Goal: Information Seeking & Learning: Learn about a topic

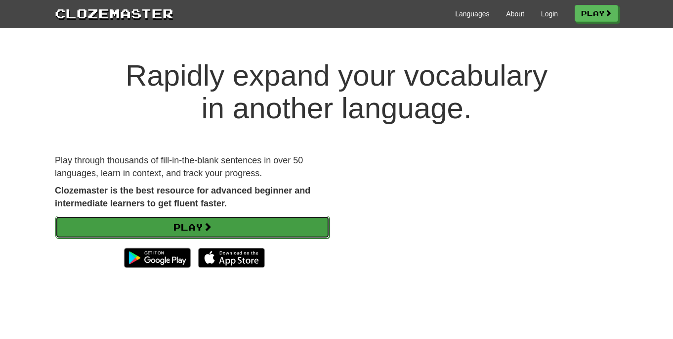
click at [239, 226] on link "Play" at bounding box center [192, 227] width 274 height 23
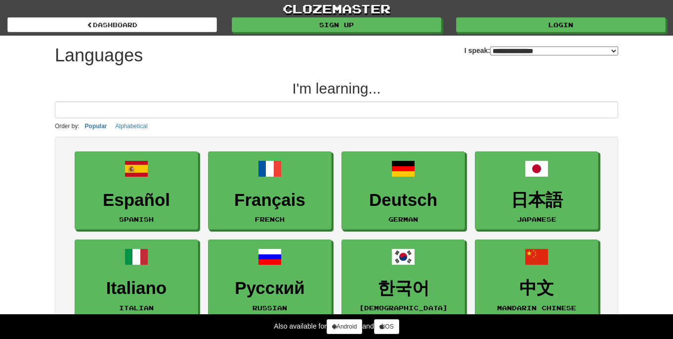
select select "*******"
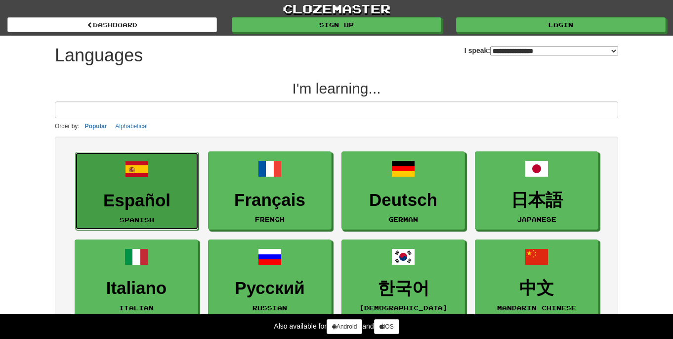
click at [166, 209] on h3 "Español" at bounding box center [137, 200] width 113 height 19
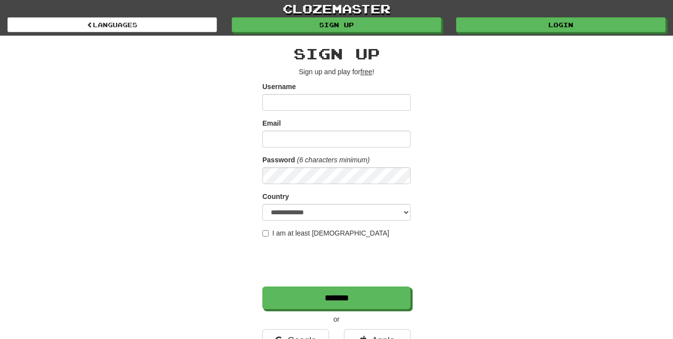
click at [303, 100] on input "Username" at bounding box center [337, 102] width 148 height 17
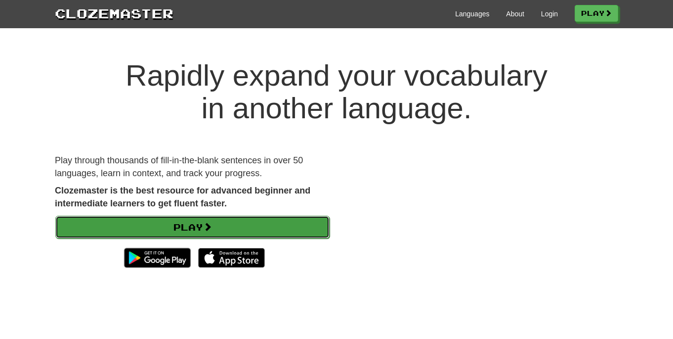
click at [212, 224] on span at bounding box center [207, 226] width 9 height 9
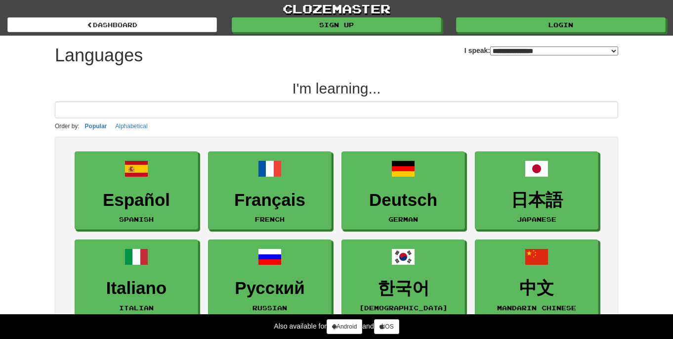
select select "*******"
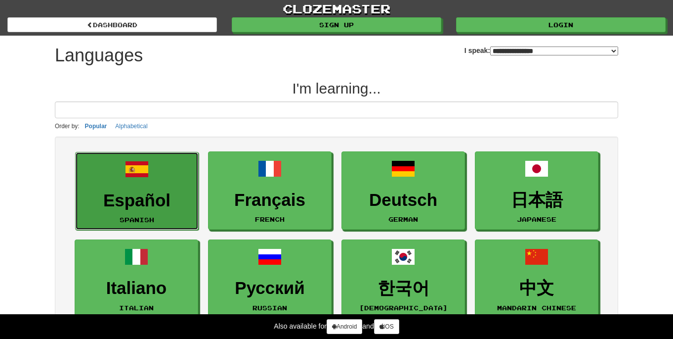
click at [158, 196] on h3 "Español" at bounding box center [137, 200] width 113 height 19
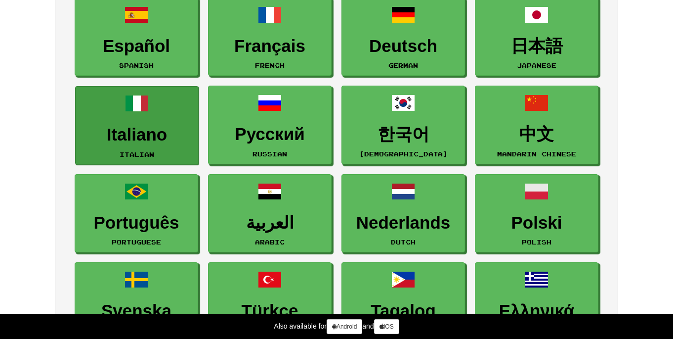
scroll to position [127, 0]
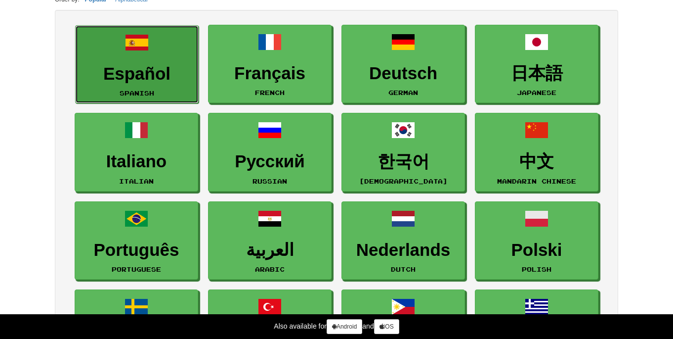
click at [157, 71] on h3 "Español" at bounding box center [137, 73] width 113 height 19
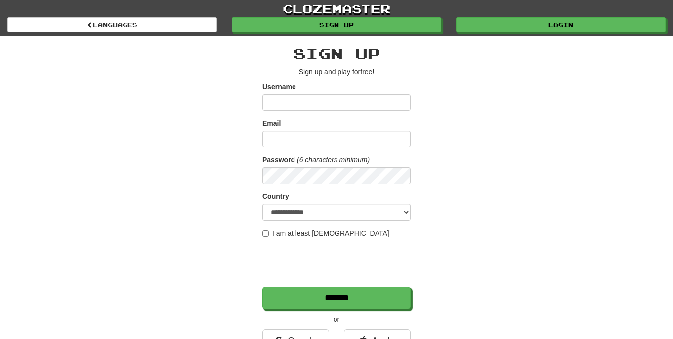
click at [325, 93] on div "Username" at bounding box center [337, 96] width 148 height 29
click at [304, 110] on input "Username" at bounding box center [337, 102] width 148 height 17
type input "**********"
click at [284, 145] on input "Email" at bounding box center [337, 139] width 148 height 17
type input "**********"
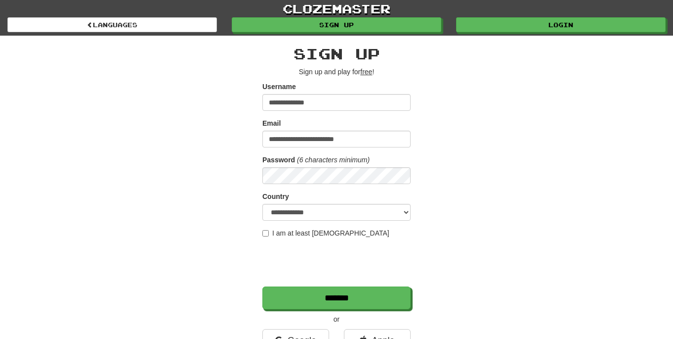
click at [325, 236] on label "I am at least 16 years old" at bounding box center [326, 233] width 127 height 10
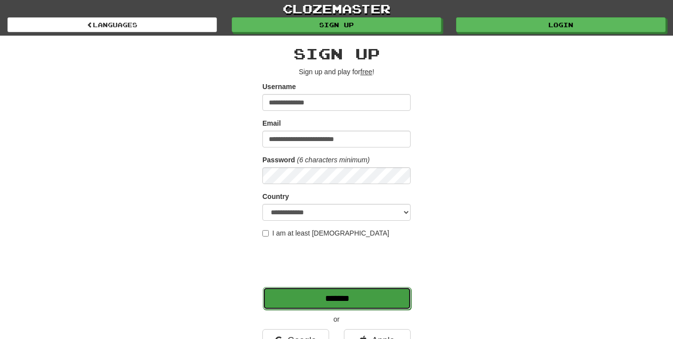
click at [359, 295] on input "*******" at bounding box center [337, 298] width 148 height 23
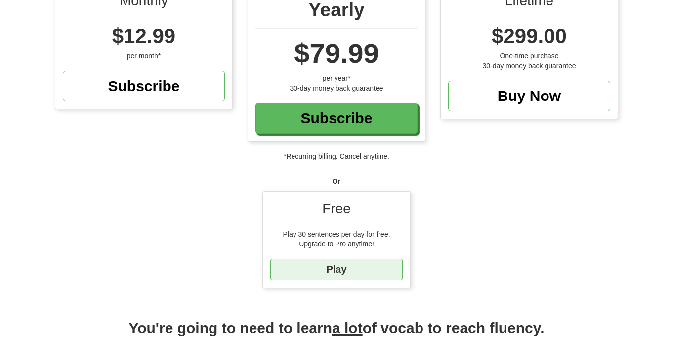
scroll to position [131, 0]
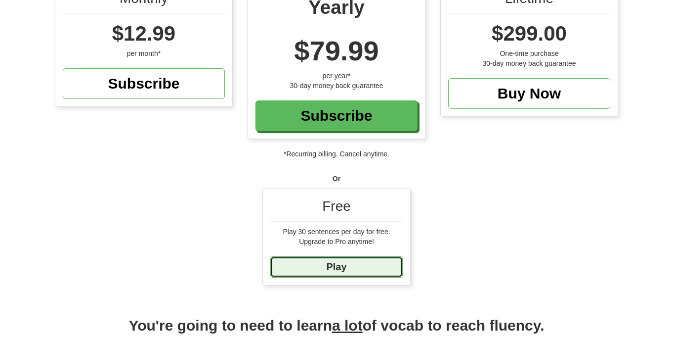
click at [338, 262] on link "Play" at bounding box center [336, 266] width 133 height 21
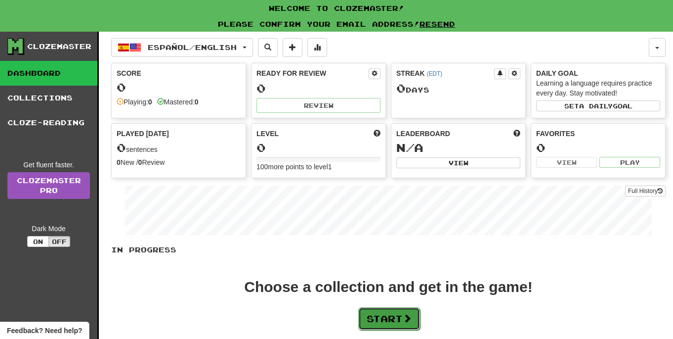
click at [378, 317] on button "Start" at bounding box center [390, 318] width 62 height 23
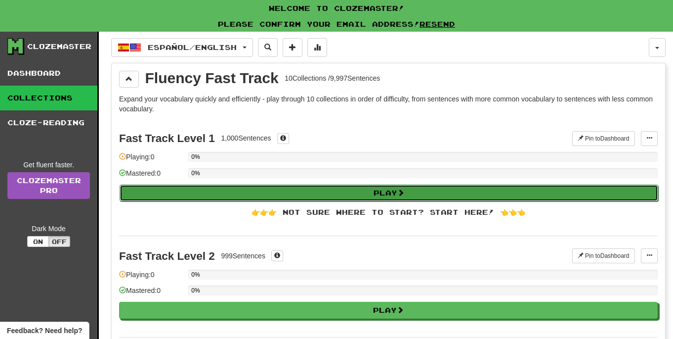
click at [376, 197] on button "Play" at bounding box center [389, 192] width 539 height 17
select select "**"
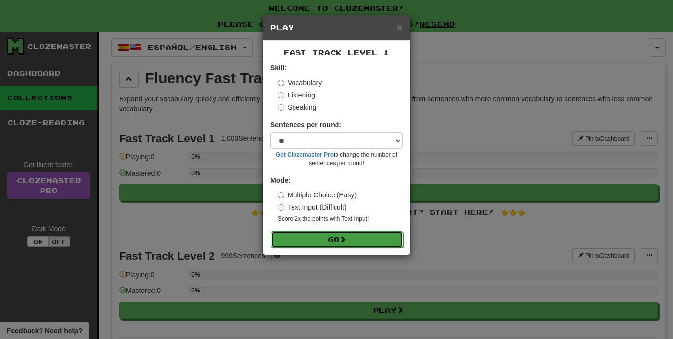
click at [368, 240] on button "Go" at bounding box center [337, 239] width 133 height 17
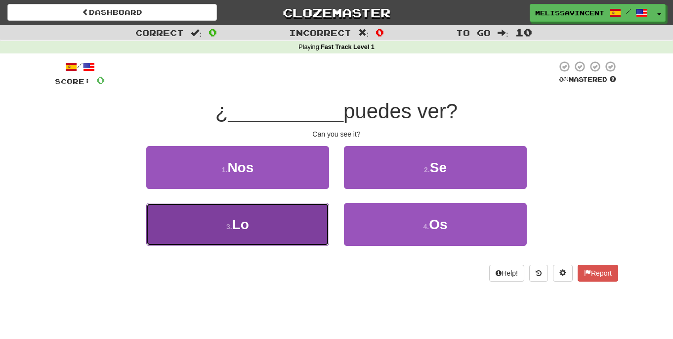
click at [253, 233] on button "3 . Lo" at bounding box center [237, 224] width 183 height 43
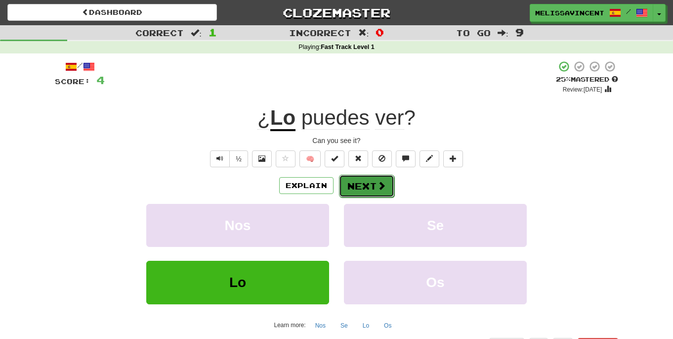
click at [359, 185] on button "Next" at bounding box center [366, 186] width 55 height 23
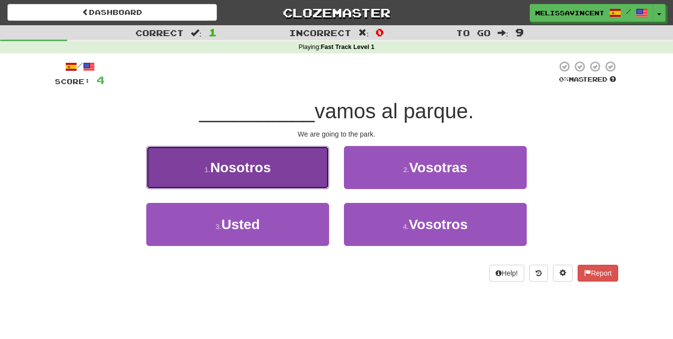
click at [301, 161] on button "1 . Nosotros" at bounding box center [237, 167] width 183 height 43
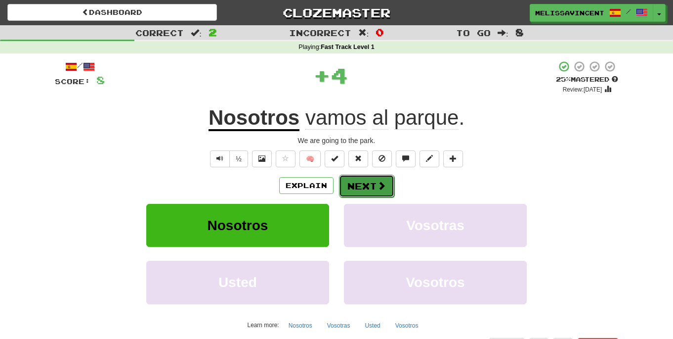
click at [358, 185] on button "Next" at bounding box center [366, 186] width 55 height 23
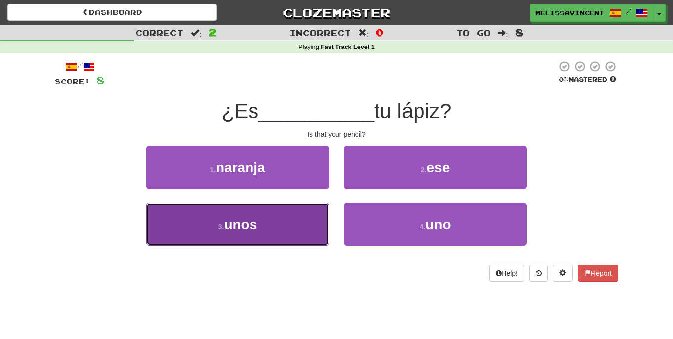
click at [261, 222] on button "3 . unos" at bounding box center [237, 224] width 183 height 43
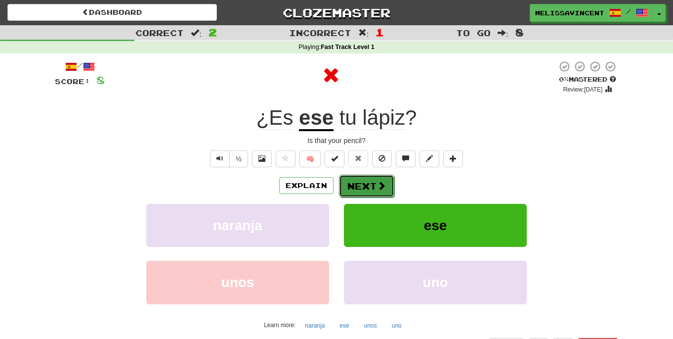
click at [358, 191] on button "Next" at bounding box center [366, 186] width 55 height 23
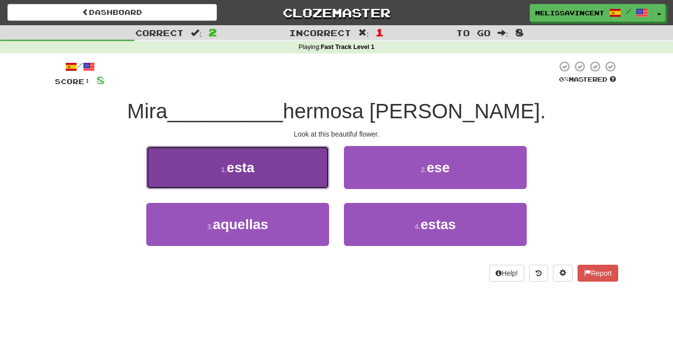
click at [305, 168] on button "1 . esta" at bounding box center [237, 167] width 183 height 43
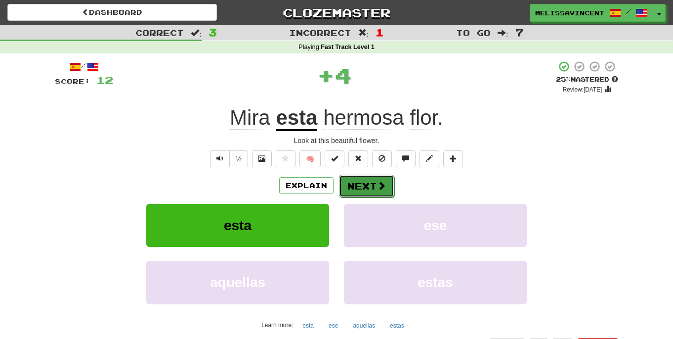
click at [365, 188] on button "Next" at bounding box center [366, 186] width 55 height 23
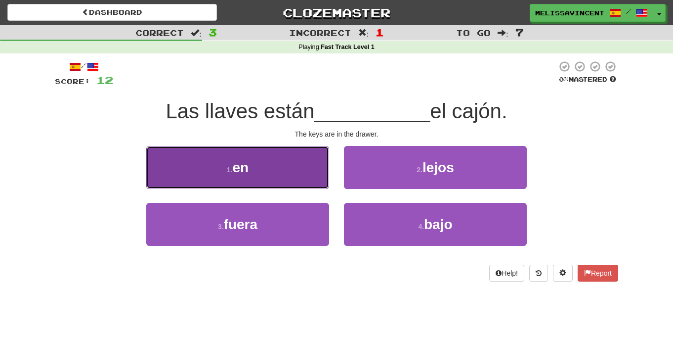
click at [301, 177] on button "1 . en" at bounding box center [237, 167] width 183 height 43
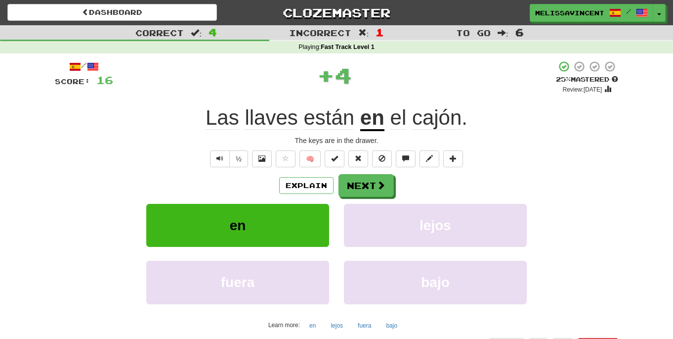
click at [366, 197] on div "Explain Next en lejos fuera bajo Learn more: en lejos fuera bajo" at bounding box center [337, 253] width 564 height 159
click at [358, 184] on button "Next" at bounding box center [366, 186] width 55 height 23
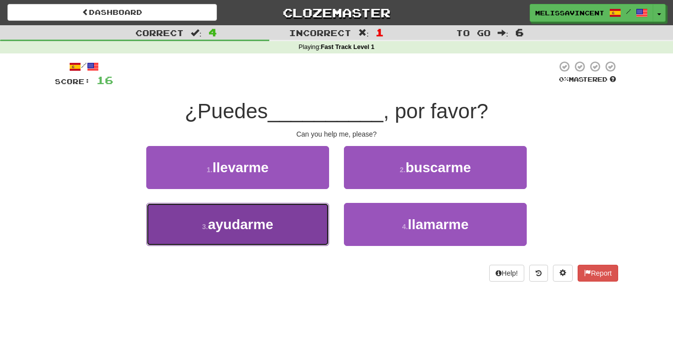
click at [232, 233] on button "3 . ayudarme" at bounding box center [237, 224] width 183 height 43
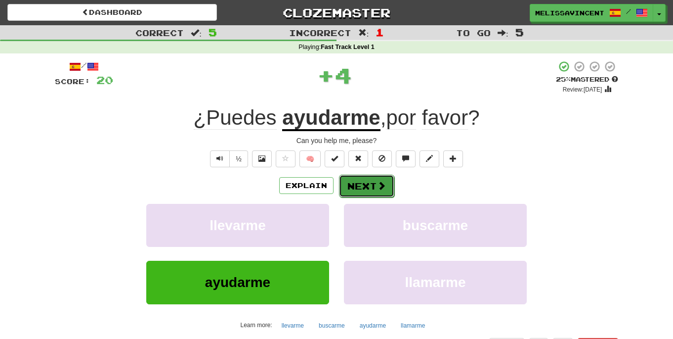
click at [359, 188] on button "Next" at bounding box center [366, 186] width 55 height 23
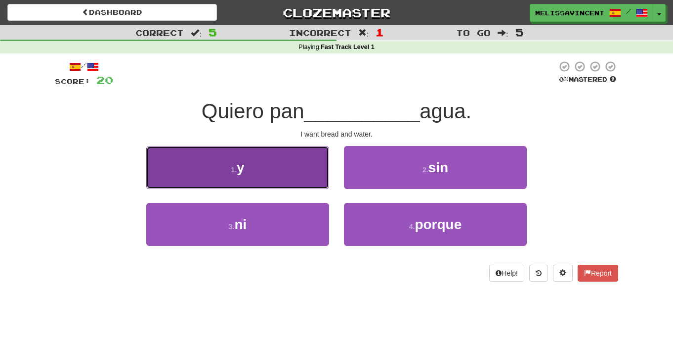
click at [282, 152] on button "1 . y" at bounding box center [237, 167] width 183 height 43
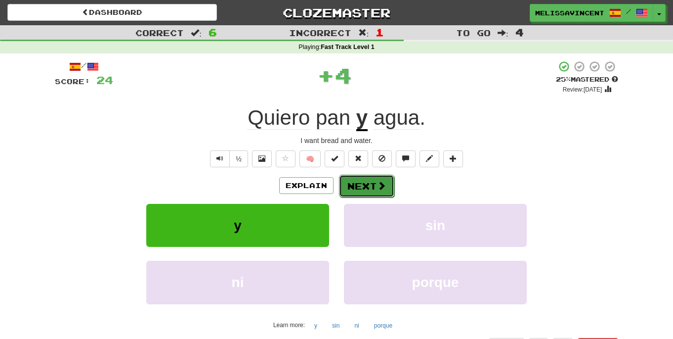
click at [364, 177] on button "Next" at bounding box center [366, 186] width 55 height 23
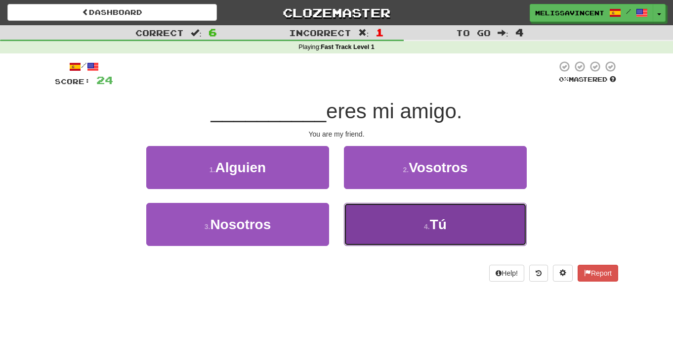
click at [417, 222] on button "4 . Tú" at bounding box center [435, 224] width 183 height 43
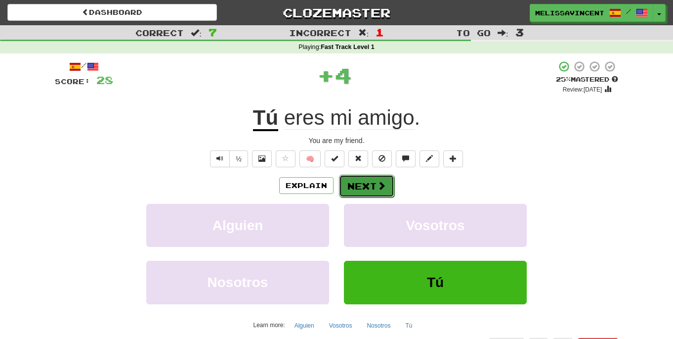
click at [377, 194] on button "Next" at bounding box center [366, 186] width 55 height 23
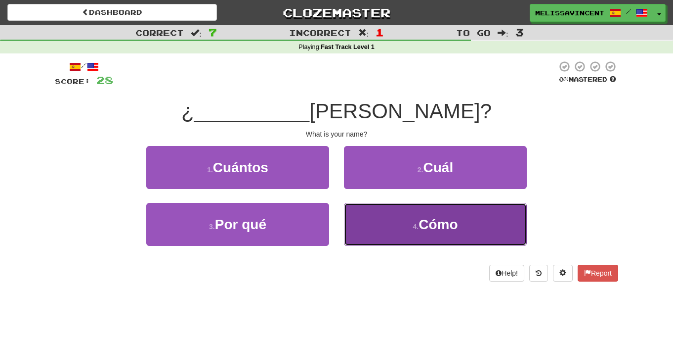
click at [436, 232] on button "4 . Cómo" at bounding box center [435, 224] width 183 height 43
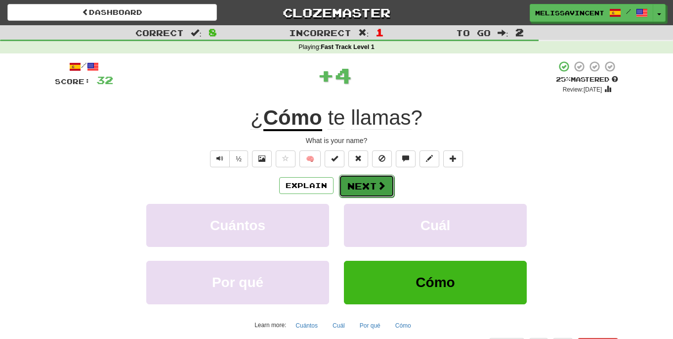
click at [383, 194] on button "Next" at bounding box center [366, 186] width 55 height 23
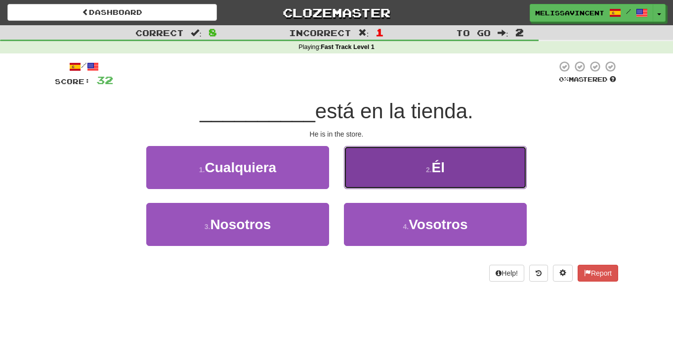
click at [426, 158] on button "2 . Él" at bounding box center [435, 167] width 183 height 43
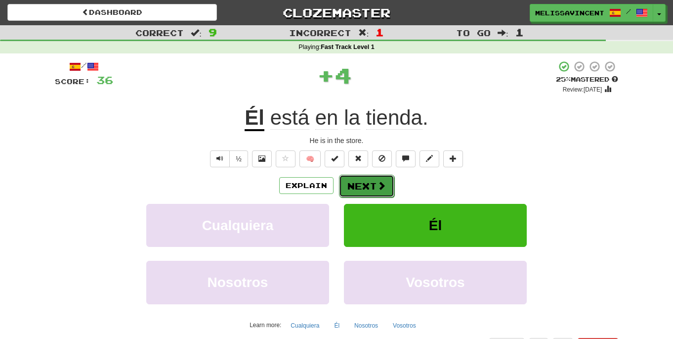
click at [362, 191] on button "Next" at bounding box center [366, 186] width 55 height 23
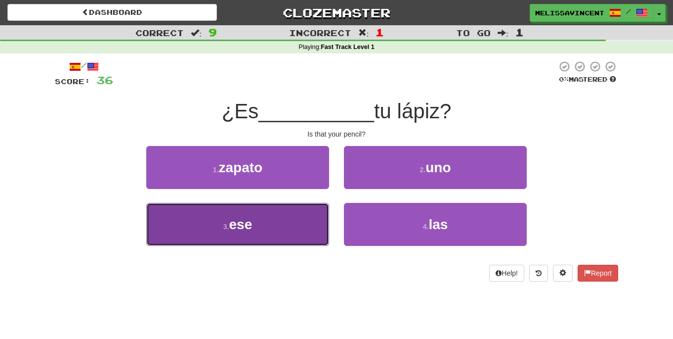
click at [307, 223] on button "3 . ese" at bounding box center [237, 224] width 183 height 43
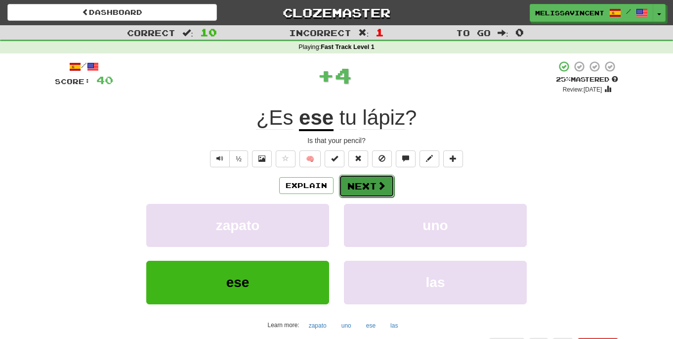
click at [367, 179] on button "Next" at bounding box center [366, 186] width 55 height 23
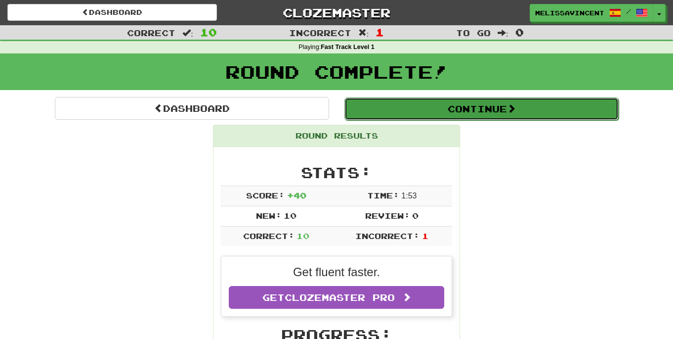
click at [457, 115] on button "Continue" at bounding box center [482, 108] width 274 height 23
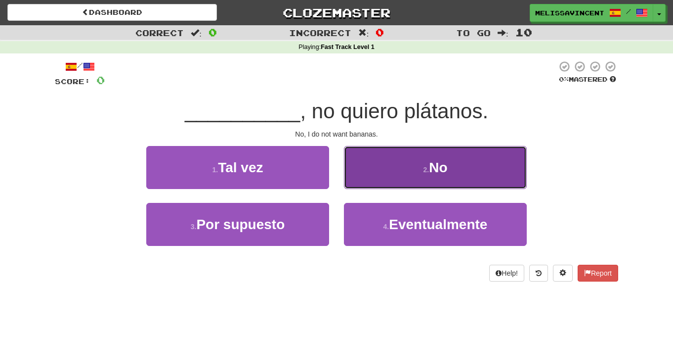
click at [382, 179] on button "2 . No" at bounding box center [435, 167] width 183 height 43
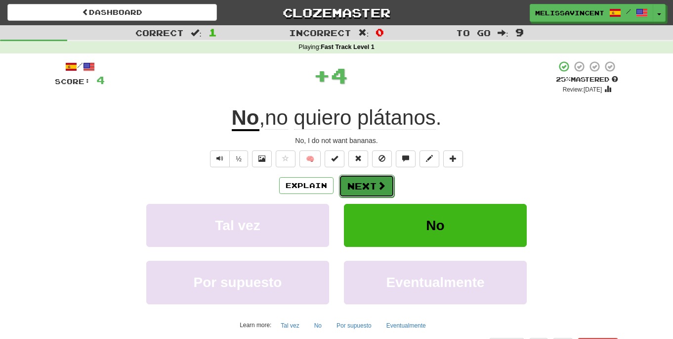
click at [346, 180] on button "Next" at bounding box center [366, 186] width 55 height 23
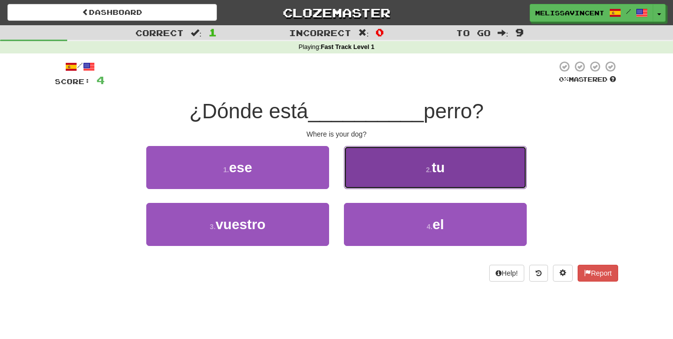
click at [447, 169] on button "2 . tu" at bounding box center [435, 167] width 183 height 43
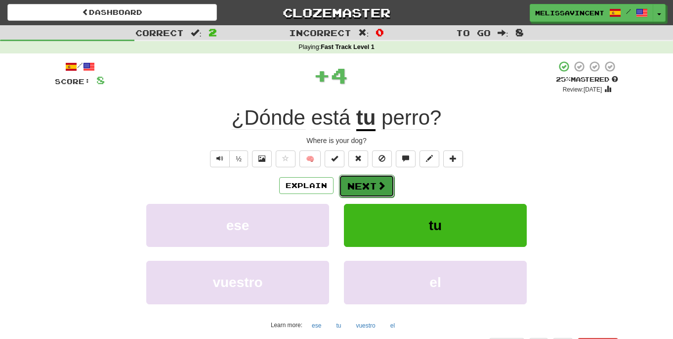
click at [371, 195] on button "Next" at bounding box center [366, 186] width 55 height 23
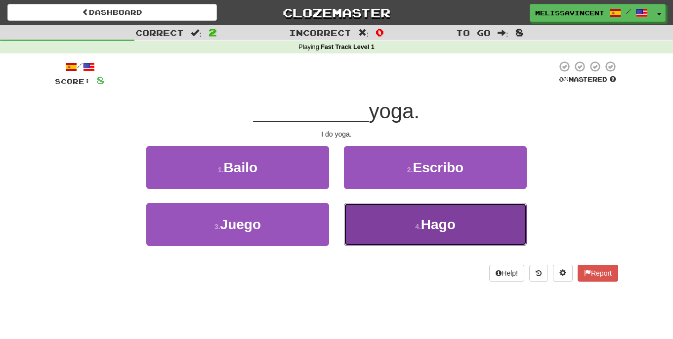
click at [395, 224] on button "4 . Hago" at bounding box center [435, 224] width 183 height 43
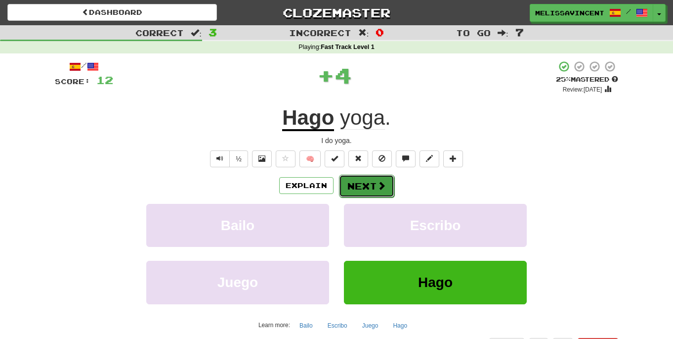
click at [354, 189] on button "Next" at bounding box center [366, 186] width 55 height 23
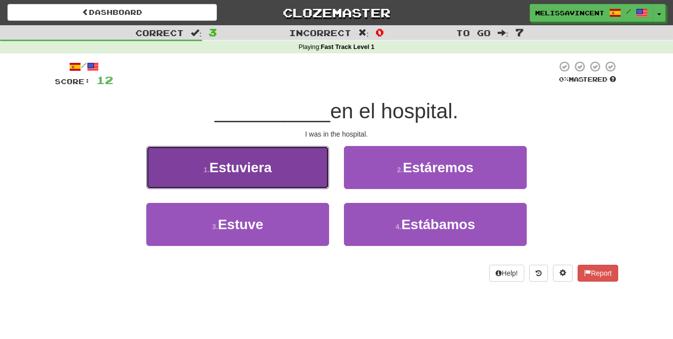
click at [264, 172] on span "Estuviera" at bounding box center [241, 167] width 62 height 15
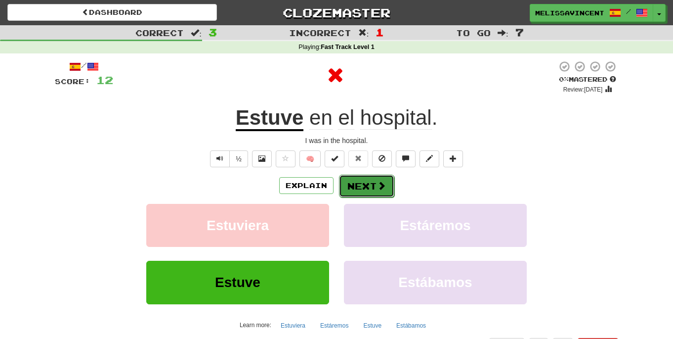
click at [358, 182] on button "Next" at bounding box center [366, 186] width 55 height 23
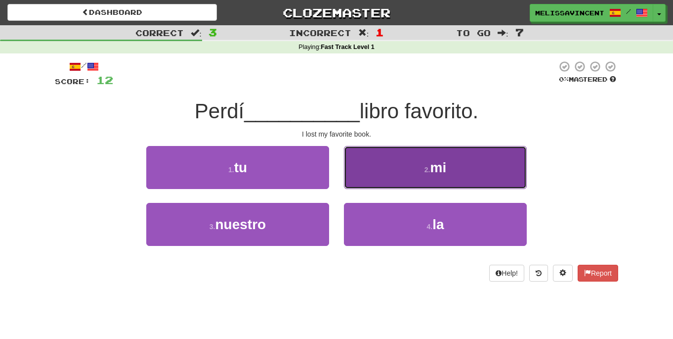
click at [453, 164] on button "2 . mi" at bounding box center [435, 167] width 183 height 43
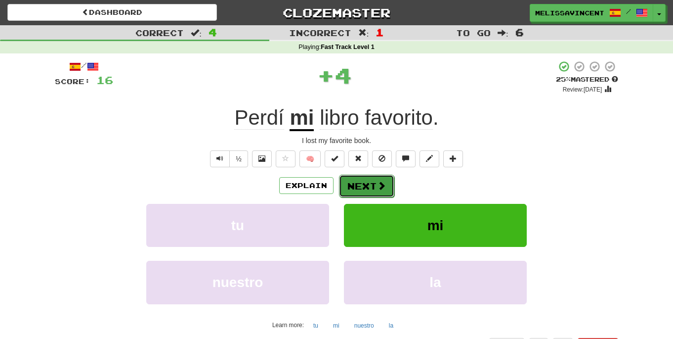
click at [369, 184] on button "Next" at bounding box center [366, 186] width 55 height 23
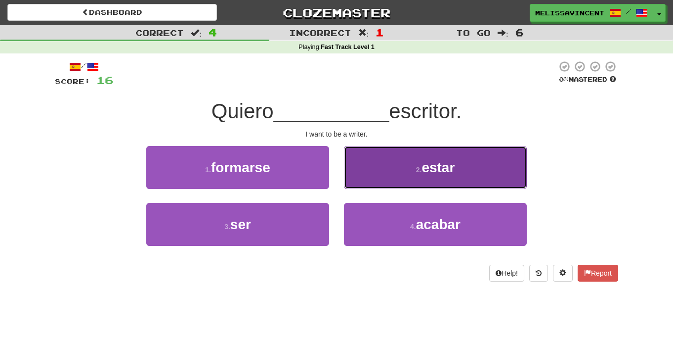
click at [404, 184] on button "2 . estar" at bounding box center [435, 167] width 183 height 43
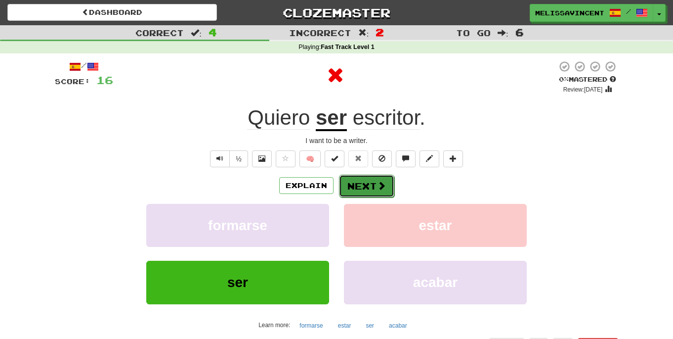
click at [376, 189] on button "Next" at bounding box center [366, 186] width 55 height 23
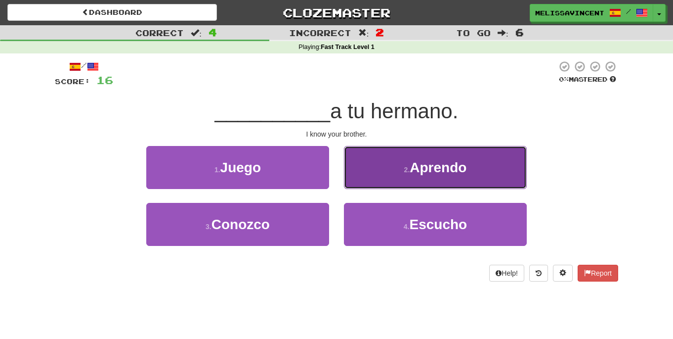
click at [422, 165] on span "Aprendo" at bounding box center [438, 167] width 57 height 15
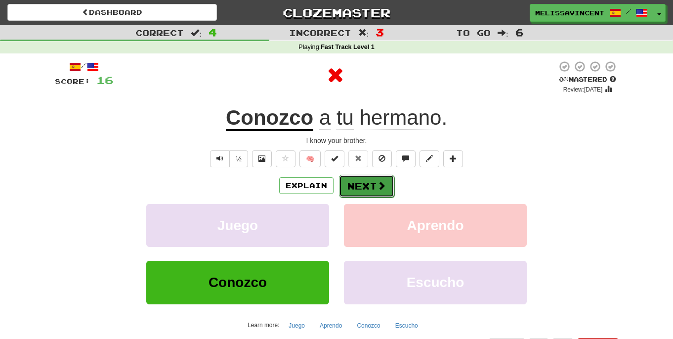
click at [377, 190] on span at bounding box center [381, 185] width 9 height 9
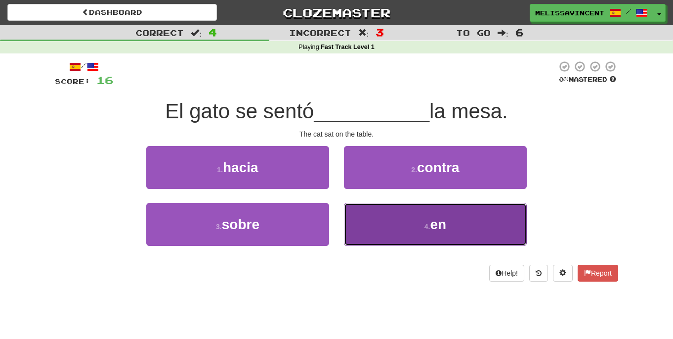
click at [381, 234] on button "4 . en" at bounding box center [435, 224] width 183 height 43
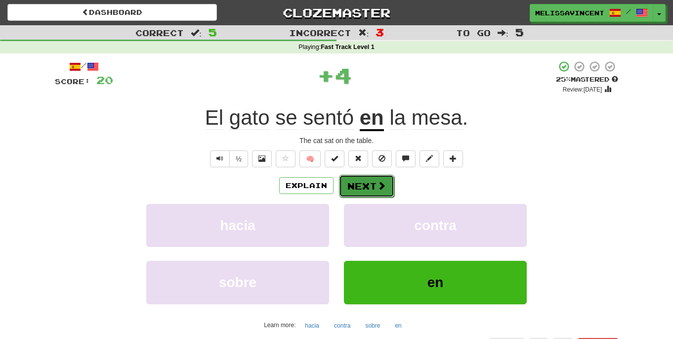
click at [355, 193] on button "Next" at bounding box center [366, 186] width 55 height 23
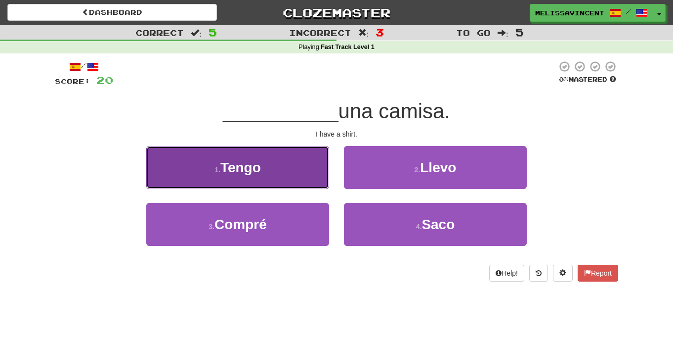
click at [288, 170] on button "1 . Tengo" at bounding box center [237, 167] width 183 height 43
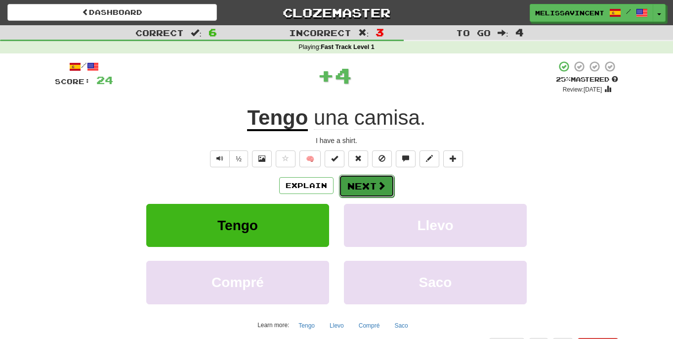
click at [359, 190] on button "Next" at bounding box center [366, 186] width 55 height 23
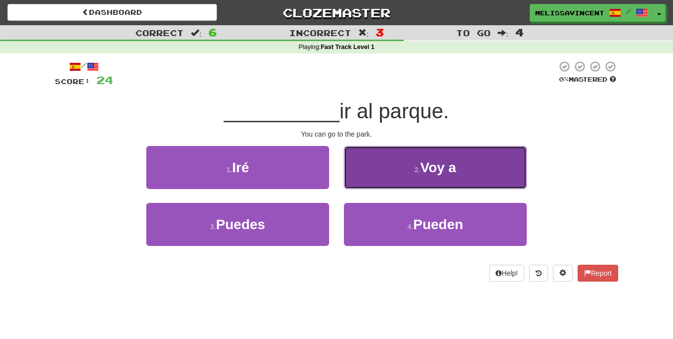
click at [396, 170] on button "2 . Voy a" at bounding box center [435, 167] width 183 height 43
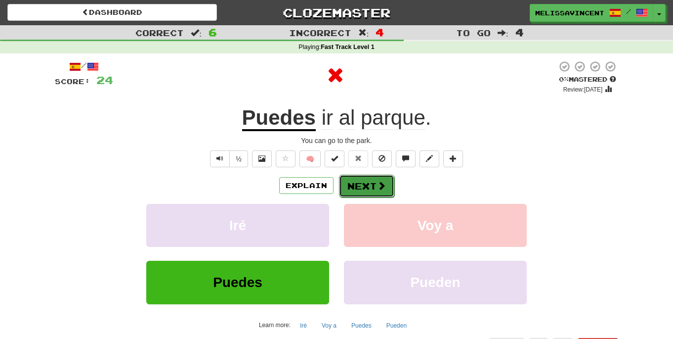
click at [357, 187] on button "Next" at bounding box center [366, 186] width 55 height 23
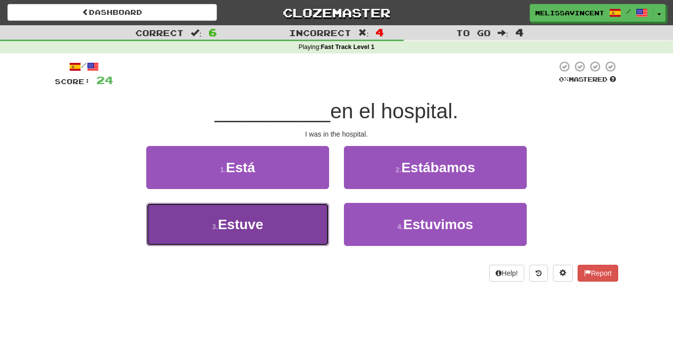
click at [285, 239] on button "3 . Estuve" at bounding box center [237, 224] width 183 height 43
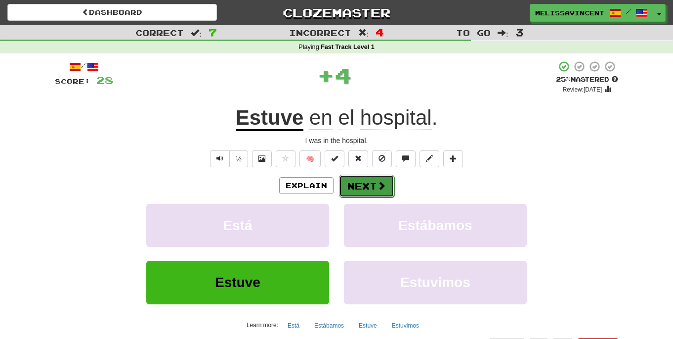
click at [362, 175] on button "Next" at bounding box center [366, 186] width 55 height 23
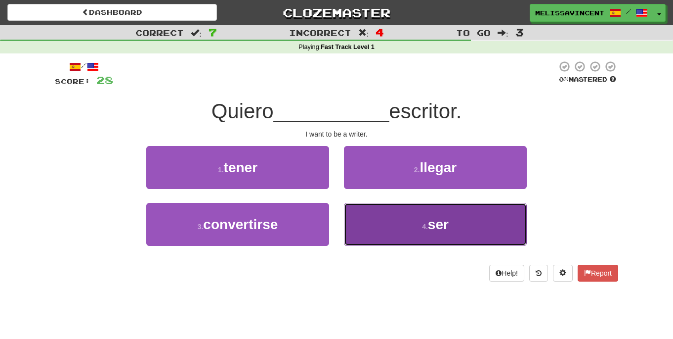
click at [392, 229] on button "4 . ser" at bounding box center [435, 224] width 183 height 43
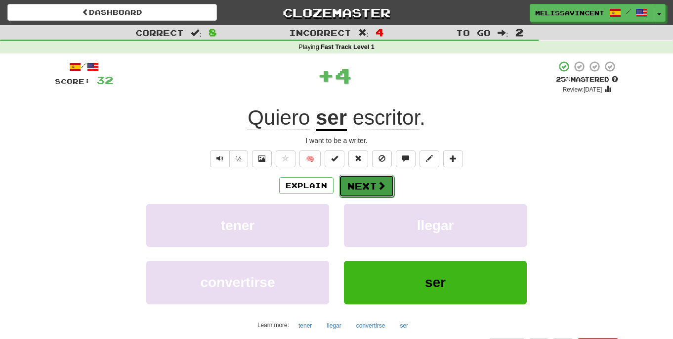
click at [359, 187] on button "Next" at bounding box center [366, 186] width 55 height 23
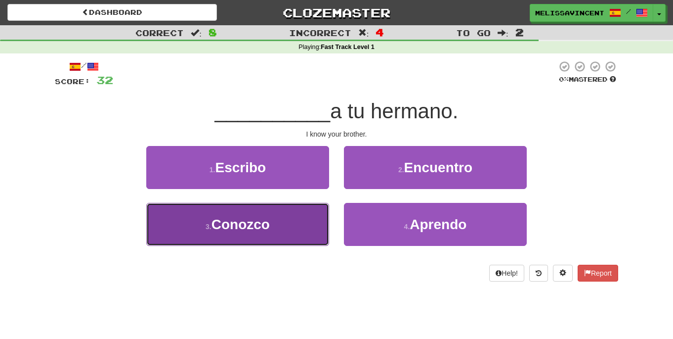
click at [252, 229] on span "Conozco" at bounding box center [241, 224] width 58 height 15
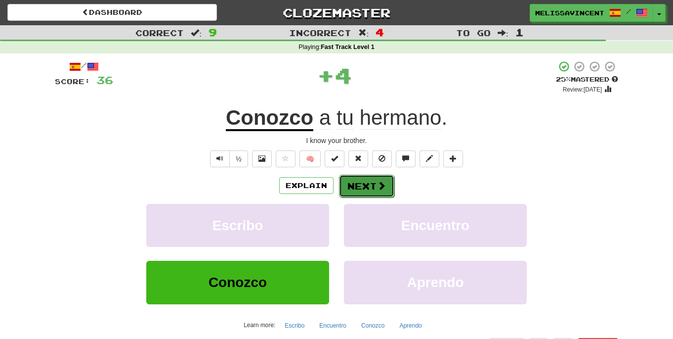
click at [354, 187] on button "Next" at bounding box center [366, 186] width 55 height 23
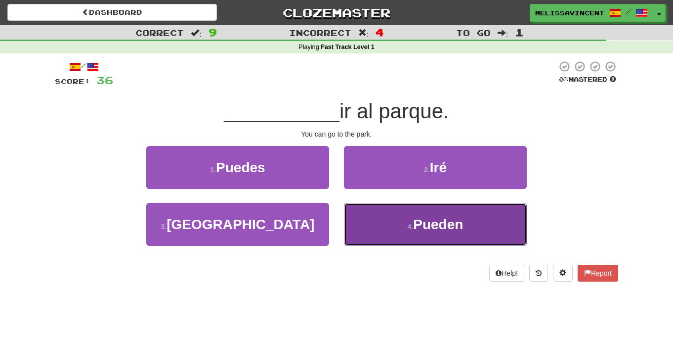
click at [383, 219] on button "4 . Pueden" at bounding box center [435, 224] width 183 height 43
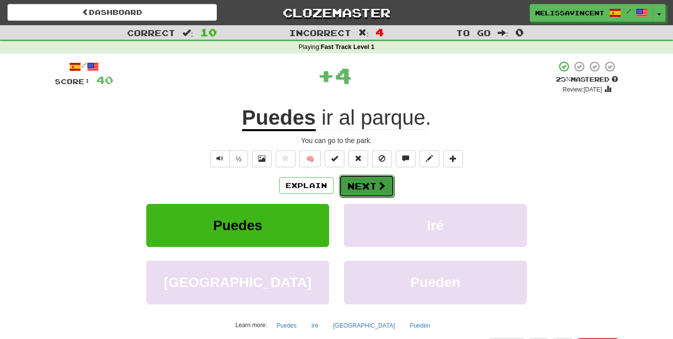
click at [357, 183] on button "Next" at bounding box center [366, 186] width 55 height 23
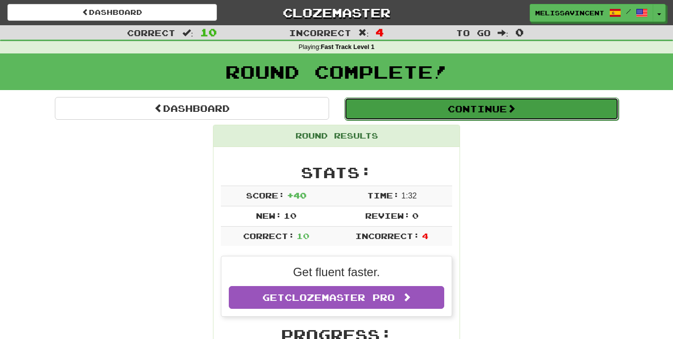
click at [447, 111] on button "Continue" at bounding box center [482, 108] width 274 height 23
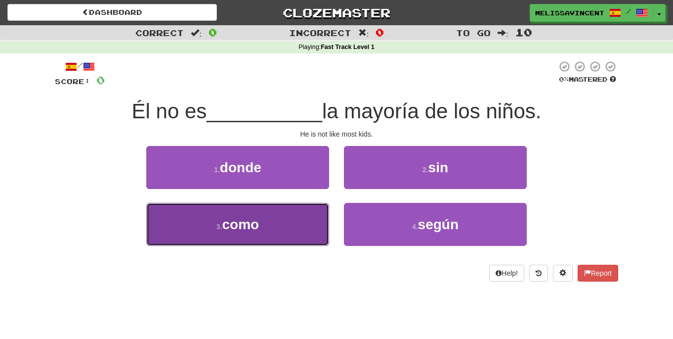
click at [266, 212] on button "3 . como" at bounding box center [237, 224] width 183 height 43
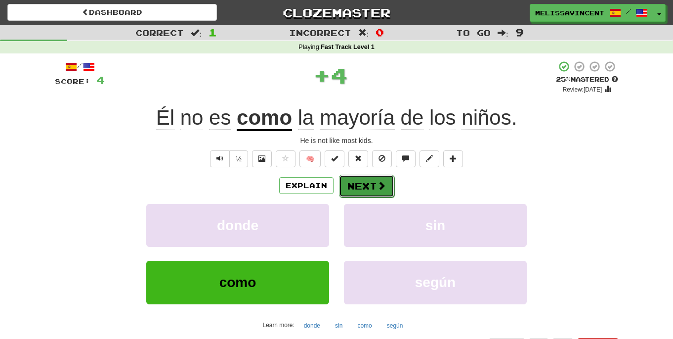
click at [375, 182] on button "Next" at bounding box center [366, 186] width 55 height 23
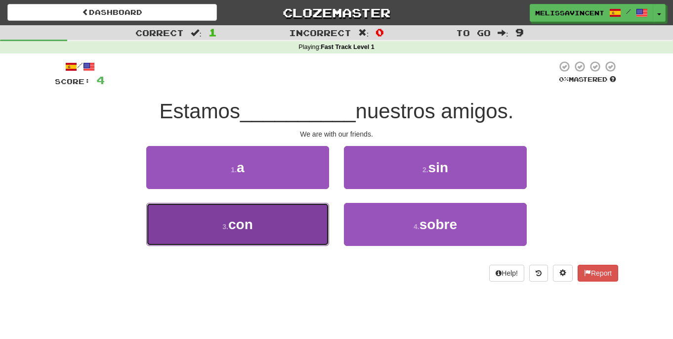
click at [291, 224] on button "3 . con" at bounding box center [237, 224] width 183 height 43
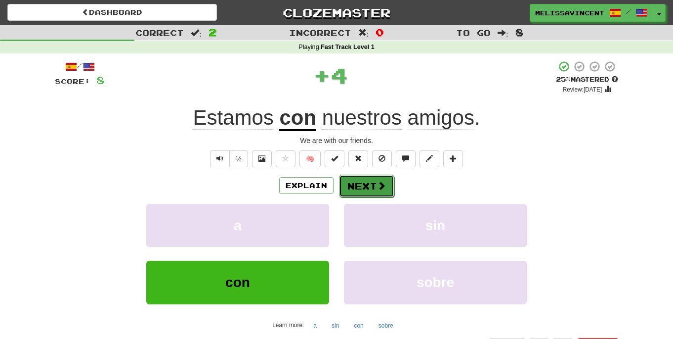
click at [358, 192] on button "Next" at bounding box center [366, 186] width 55 height 23
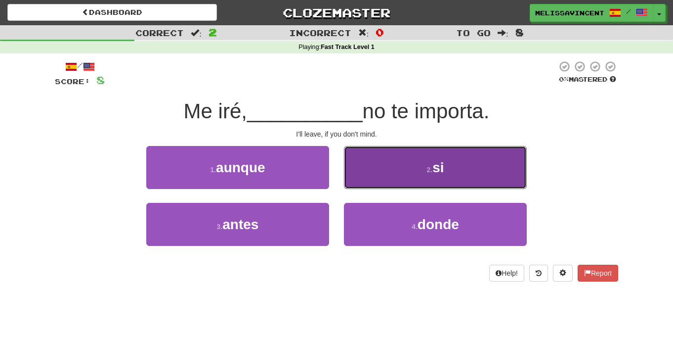
click at [383, 161] on button "2 . si" at bounding box center [435, 167] width 183 height 43
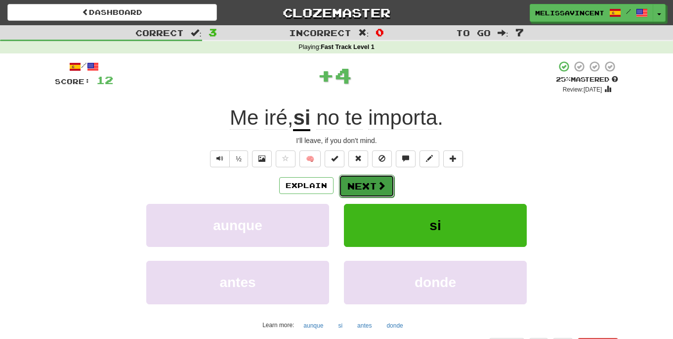
click at [352, 190] on button "Next" at bounding box center [366, 186] width 55 height 23
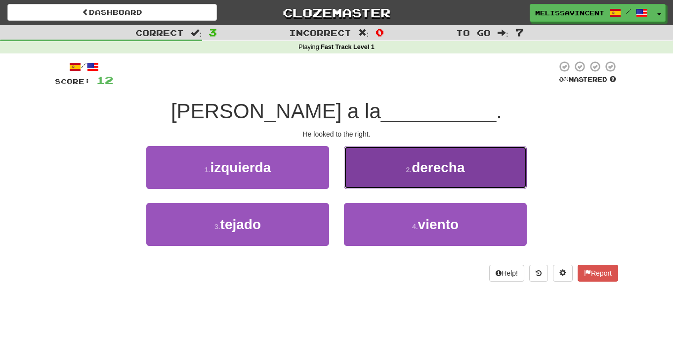
click at [424, 176] on button "2 . derecha" at bounding box center [435, 167] width 183 height 43
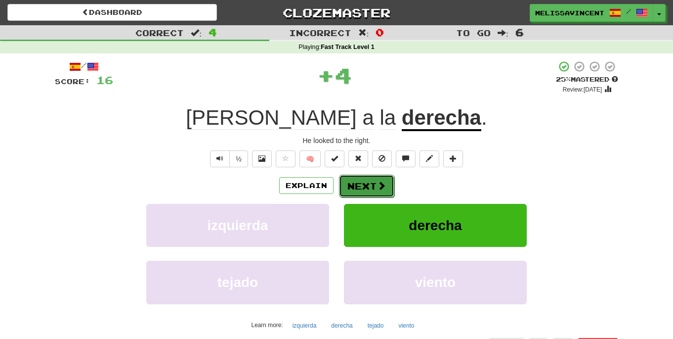
click at [377, 192] on button "Next" at bounding box center [366, 186] width 55 height 23
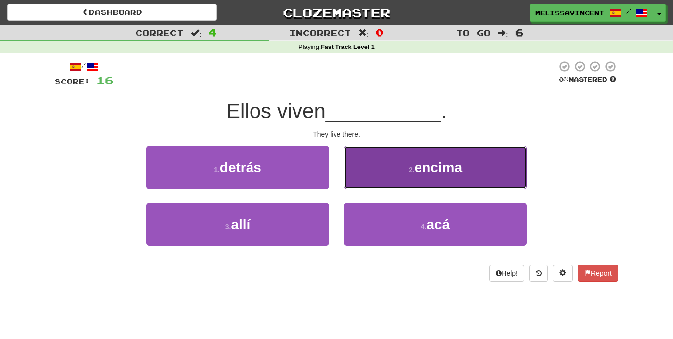
click at [409, 171] on small "2 ." at bounding box center [412, 170] width 6 height 8
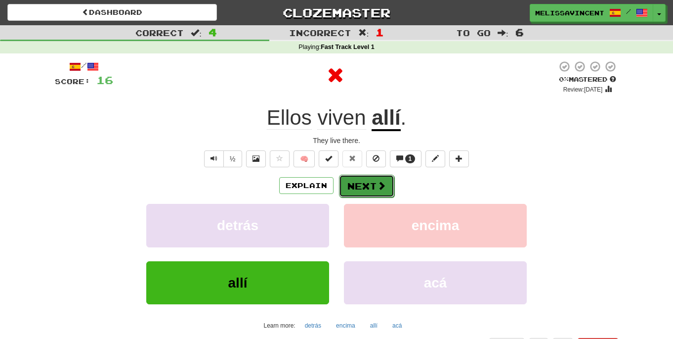
click at [380, 190] on span at bounding box center [381, 185] width 9 height 9
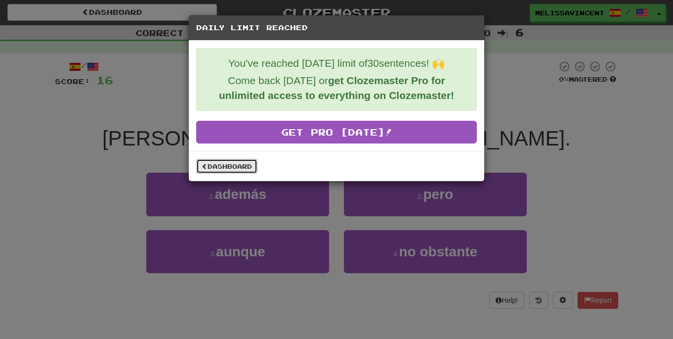
click at [239, 168] on link "Dashboard" at bounding box center [226, 166] width 61 height 15
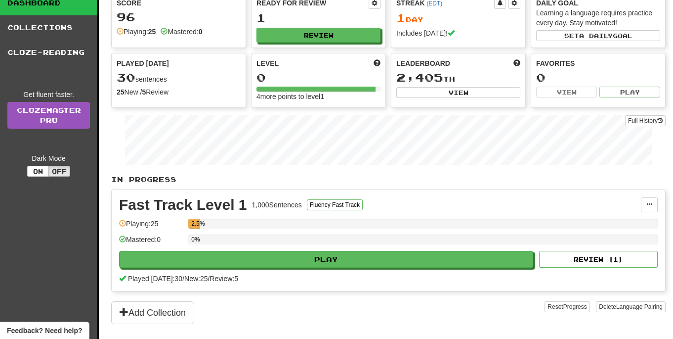
scroll to position [38, 0]
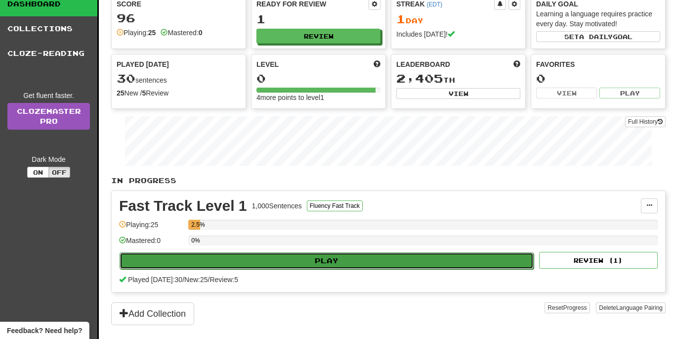
click at [275, 255] on button "Play" at bounding box center [327, 260] width 414 height 17
select select "**"
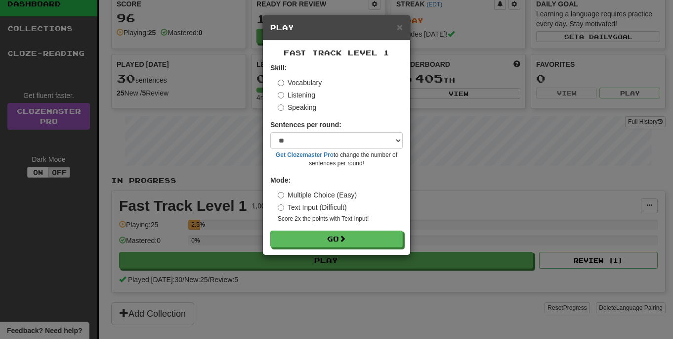
click at [307, 247] on div "Fast Track Level 1 Skill: Vocabulary Listening Speaking Sentences per round: * …" at bounding box center [336, 148] width 147 height 214
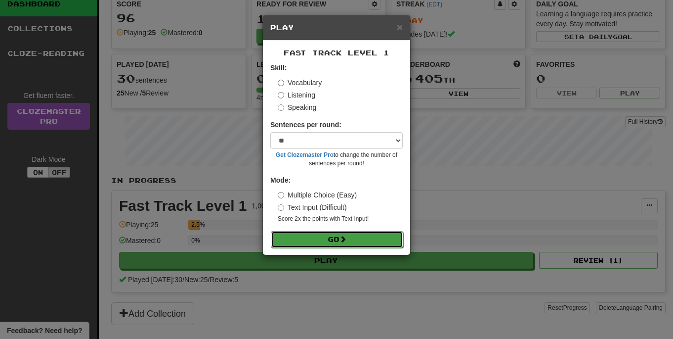
click at [313, 244] on button "Go" at bounding box center [337, 239] width 133 height 17
